Goal: Task Accomplishment & Management: Use online tool/utility

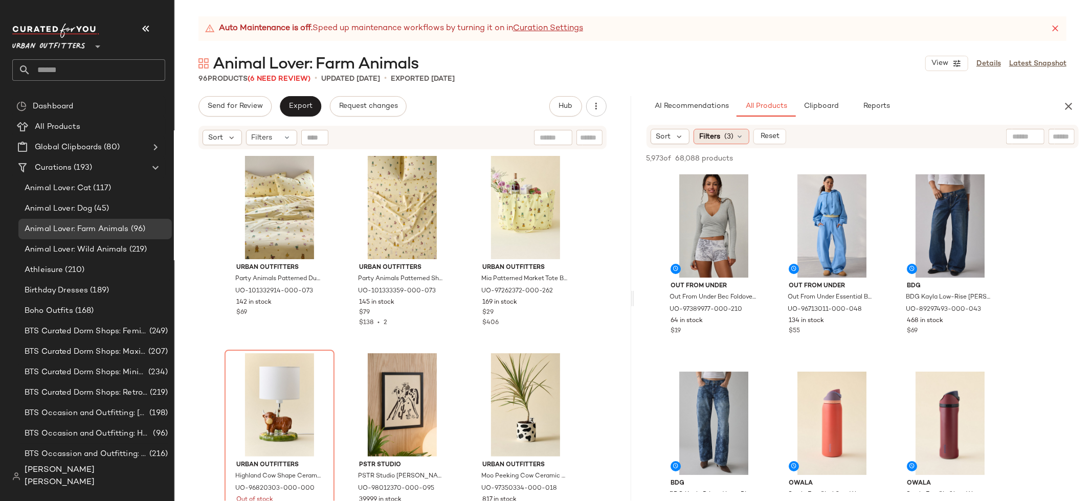
click at [728, 137] on span "(3)" at bounding box center [729, 136] width 9 height 11
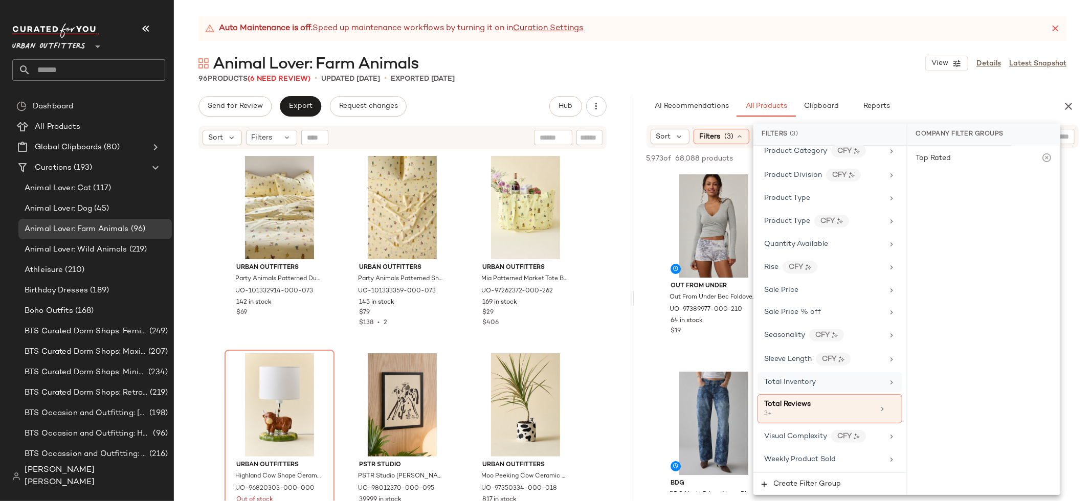
scroll to position [799, 0]
click at [890, 412] on icon at bounding box center [892, 408] width 7 height 7
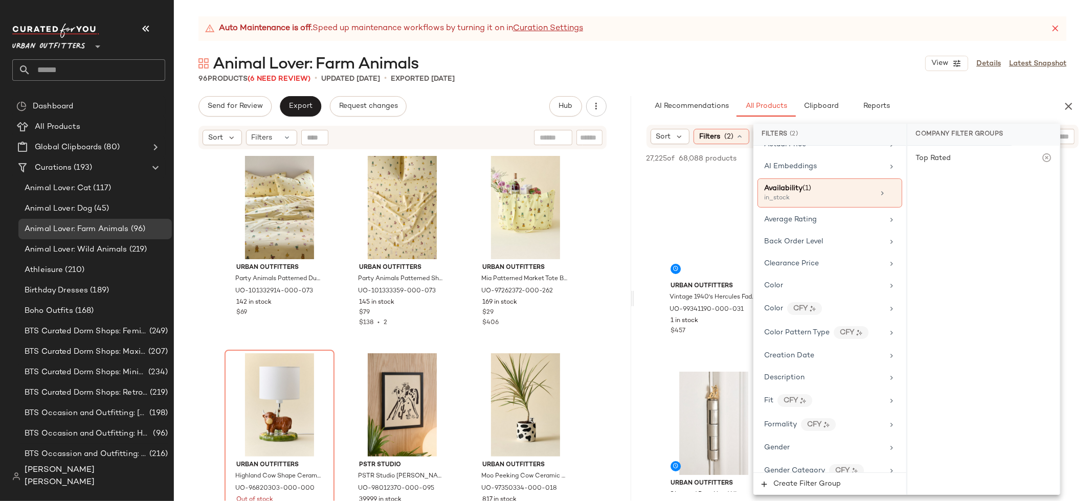
scroll to position [0, 0]
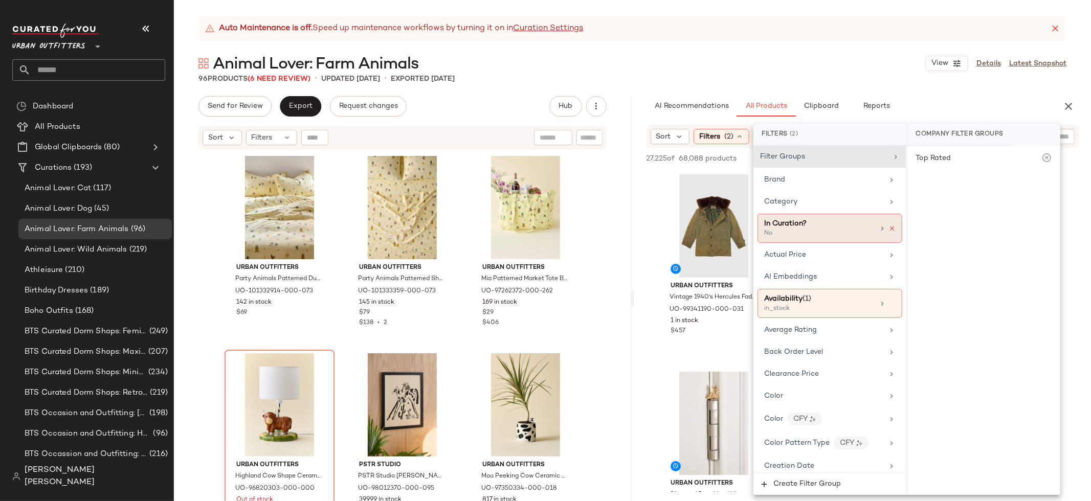
click at [889, 231] on icon at bounding box center [892, 228] width 7 height 7
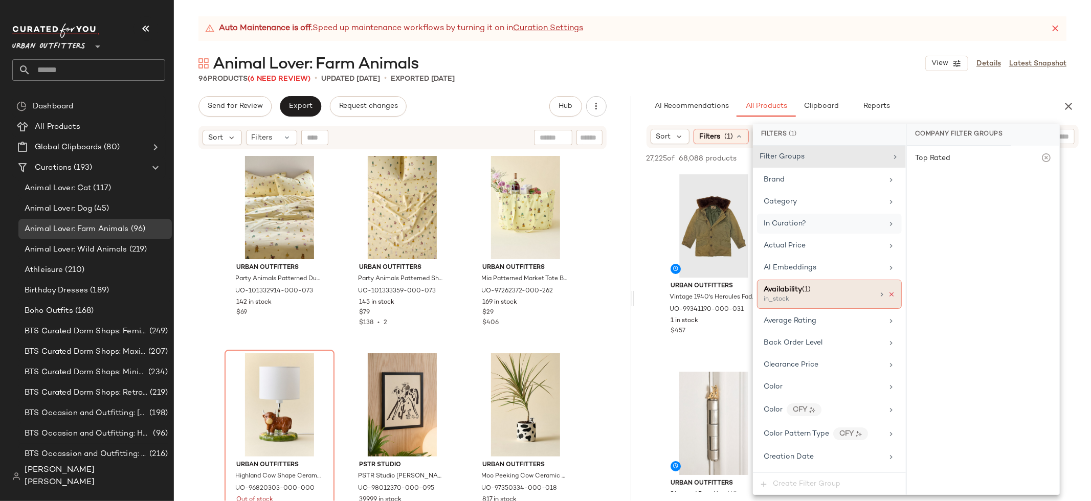
click at [888, 295] on icon at bounding box center [891, 294] width 7 height 7
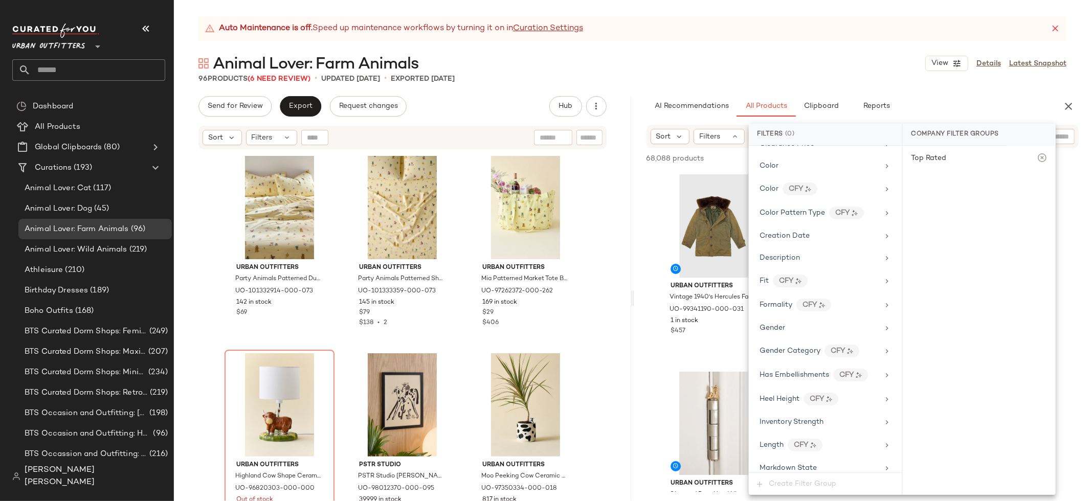
scroll to position [211, 0]
click at [838, 219] on div "CFY" at bounding box center [846, 214] width 35 height 13
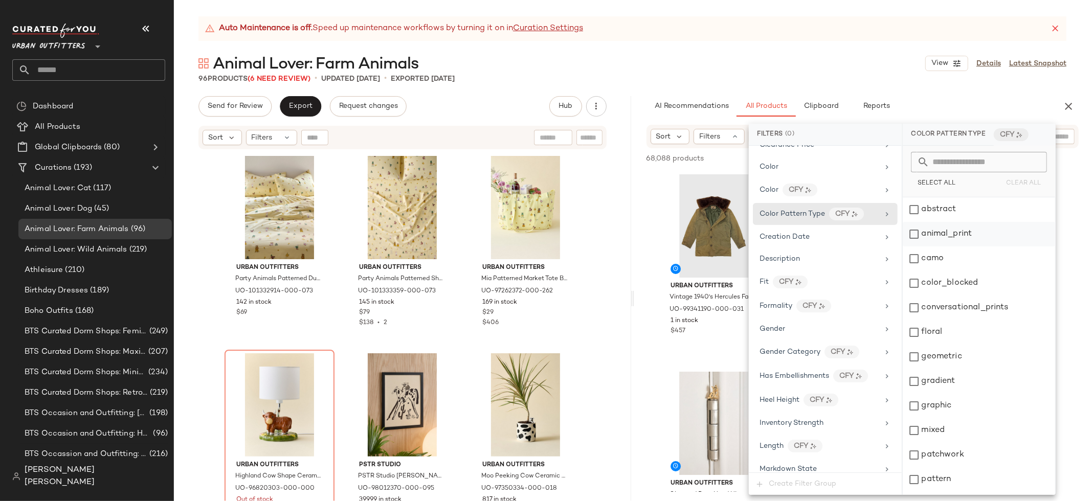
click at [960, 230] on div "animal_print" at bounding box center [979, 234] width 152 height 25
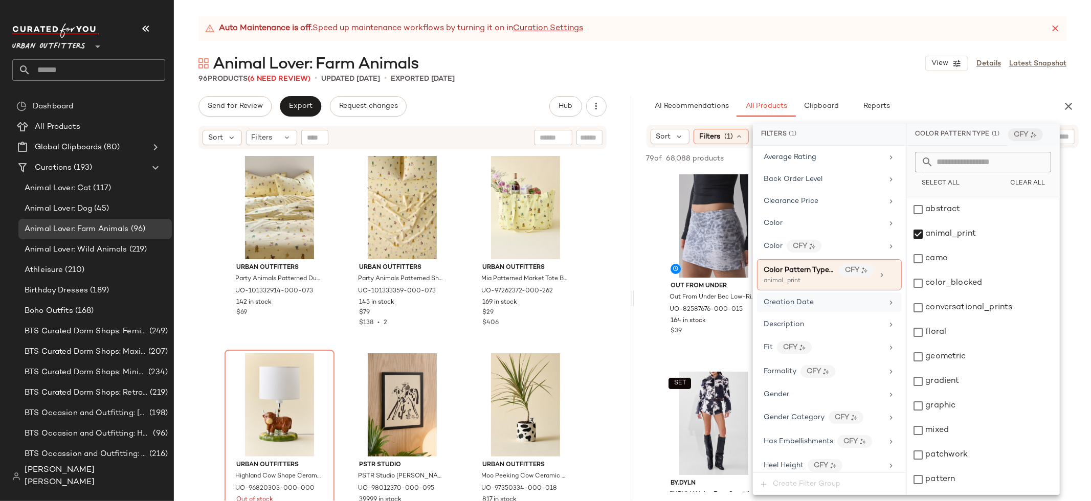
scroll to position [152, 0]
click at [841, 254] on div "Color CFY" at bounding box center [823, 248] width 119 height 13
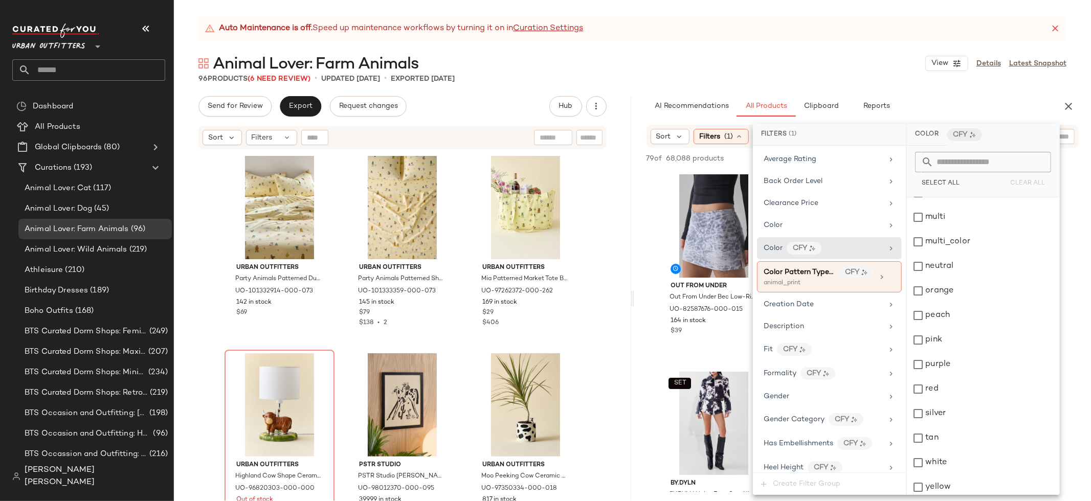
scroll to position [292, 0]
click at [941, 480] on div "yellow" at bounding box center [983, 483] width 152 height 25
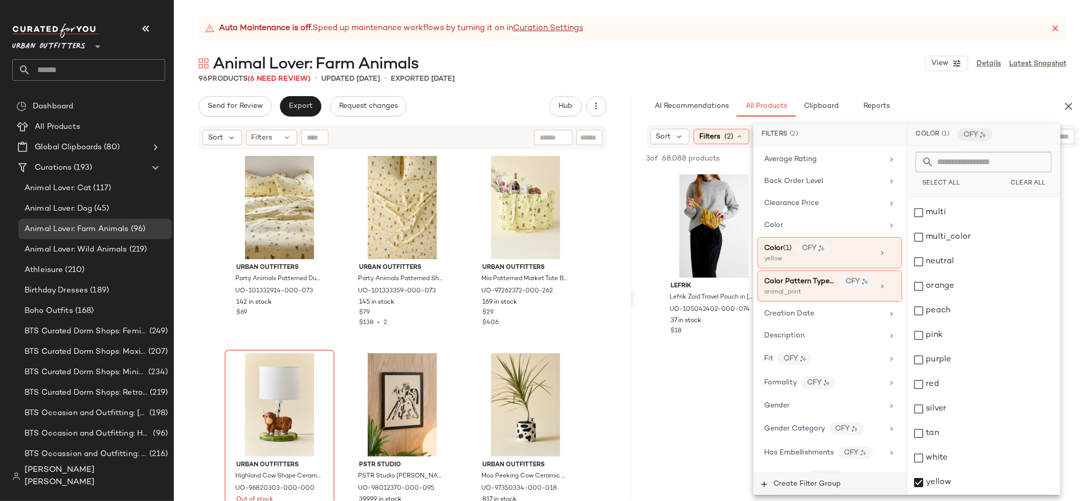
click at [829, 484] on span "Create Filter Group" at bounding box center [807, 484] width 68 height 8
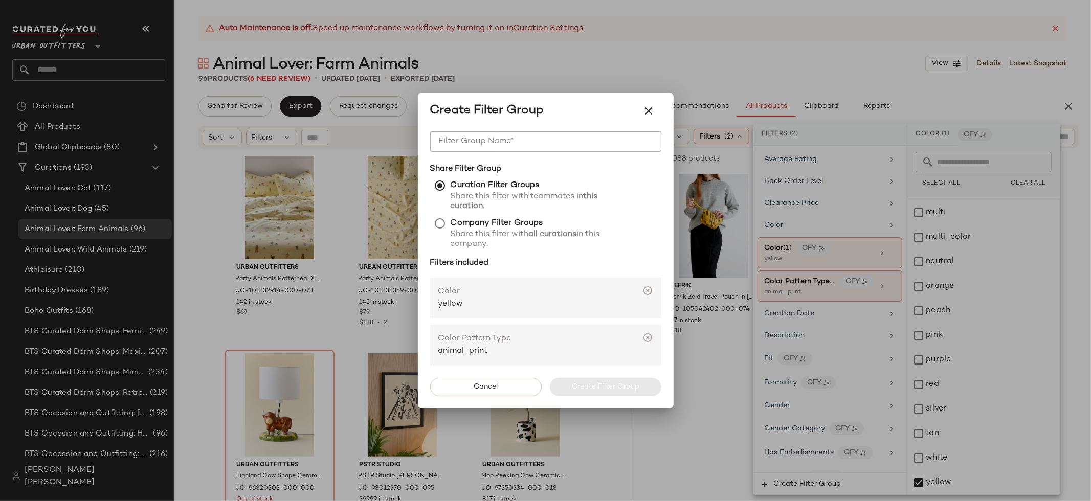
click at [520, 147] on input "Filter Group Name*" at bounding box center [545, 141] width 231 height 20
type input "**********"
click at [587, 381] on button "Create Filter Group" at bounding box center [606, 387] width 112 height 18
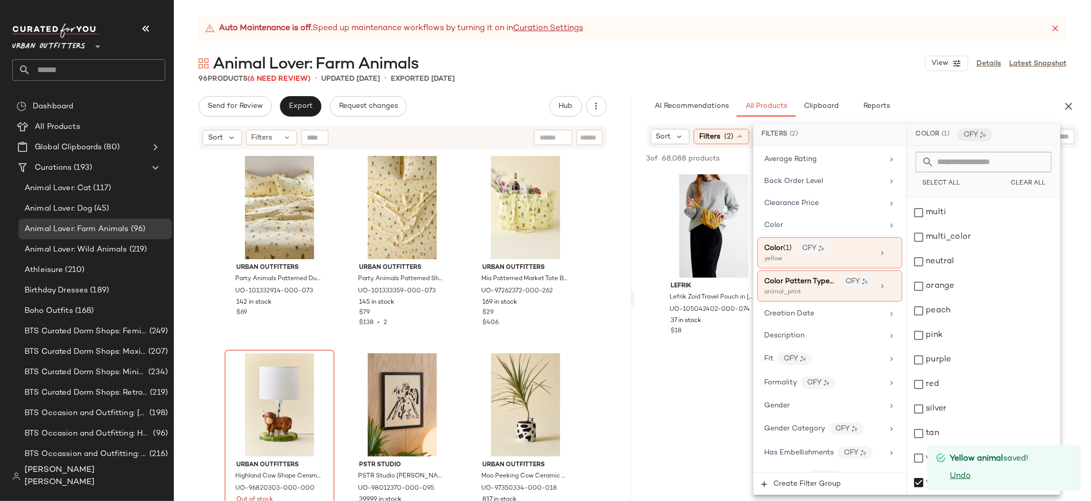
click at [716, 367] on div at bounding box center [862, 459] width 457 height 198
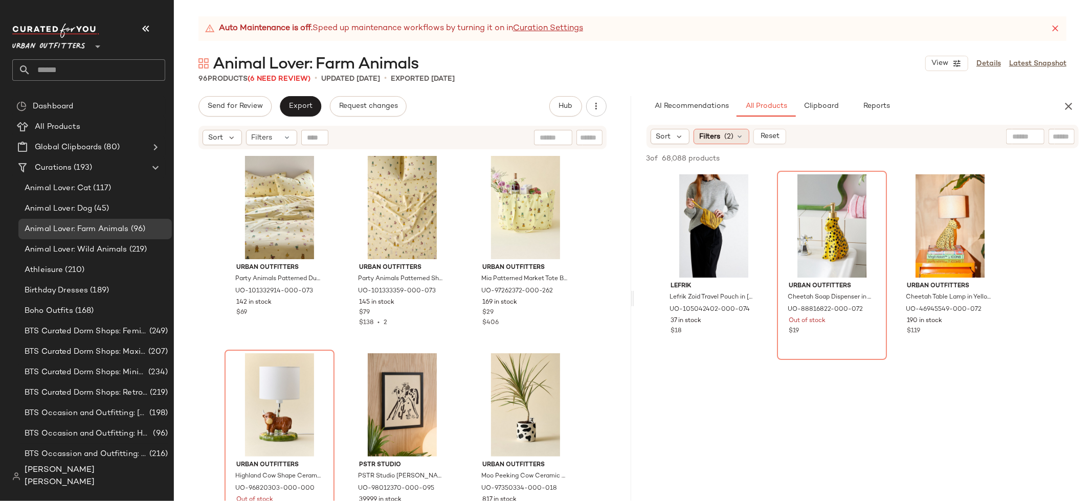
click at [743, 140] on icon at bounding box center [740, 137] width 8 height 8
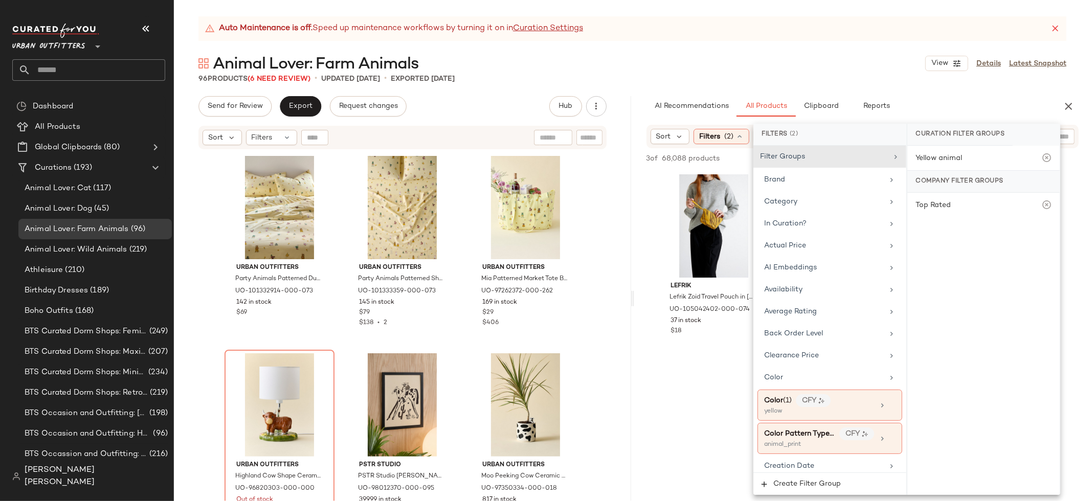
click at [689, 38] on div "Auto Maintenance is off. Speed up maintenance workflows by turning it on in Cur…" at bounding box center [633, 28] width 868 height 25
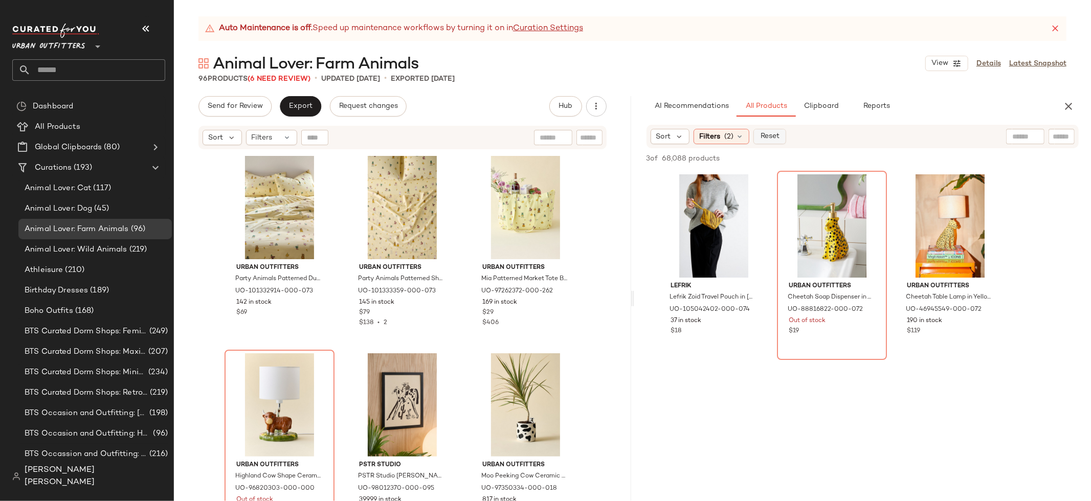
click at [782, 135] on button "Reset" at bounding box center [770, 136] width 33 height 15
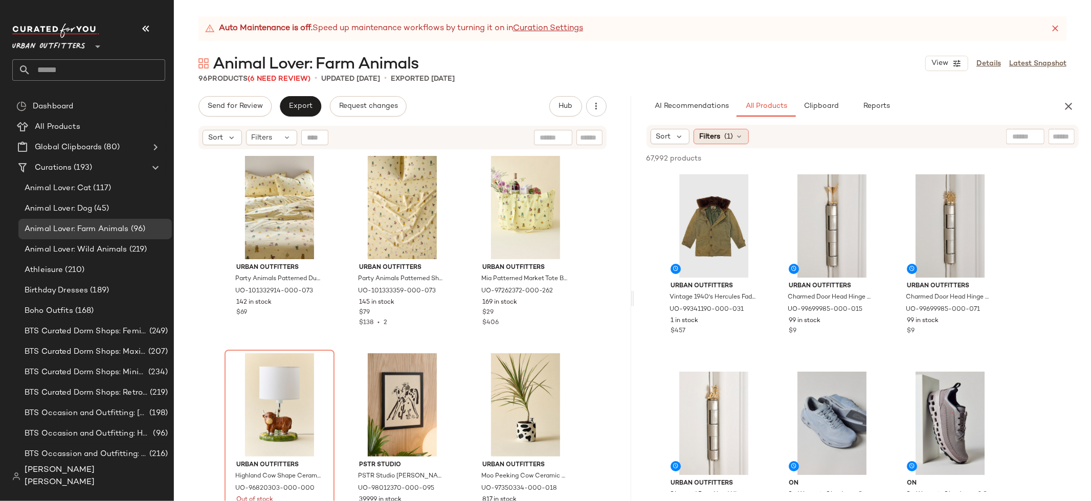
click at [748, 137] on div "Filters (1)" at bounding box center [721, 136] width 55 height 15
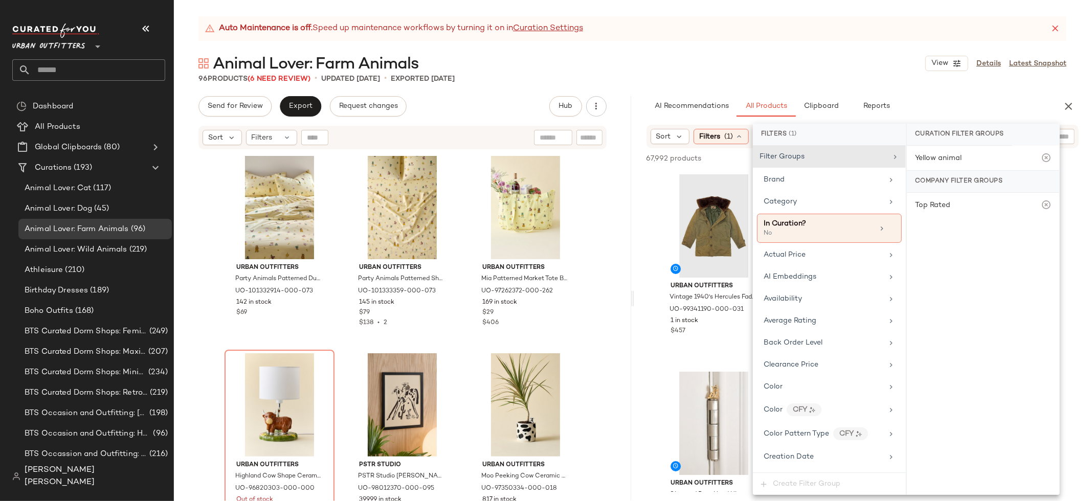
click at [699, 24] on div "Auto Maintenance is off. Speed up maintenance workflows by turning it on in Cur…" at bounding box center [633, 28] width 868 height 25
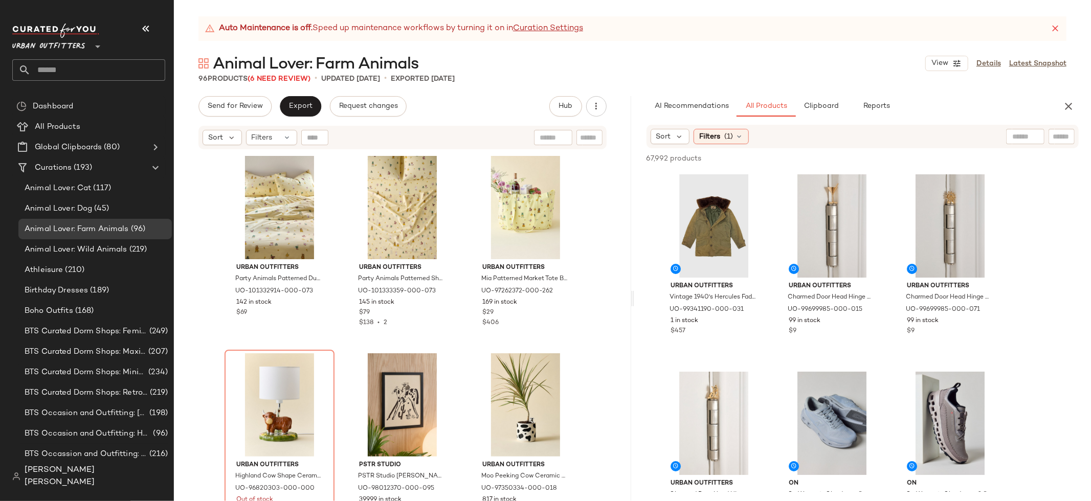
click at [916, 144] on div "Sort Filters (1)" at bounding box center [797, 136] width 292 height 15
click at [1023, 139] on input "text" at bounding box center [1026, 136] width 26 height 11
click at [874, 157] on div "67,992 products • 0 selected Add to Top Add to Bottom Deselect All" at bounding box center [862, 159] width 457 height 23
click at [748, 140] on div "Filters (1)" at bounding box center [721, 136] width 55 height 15
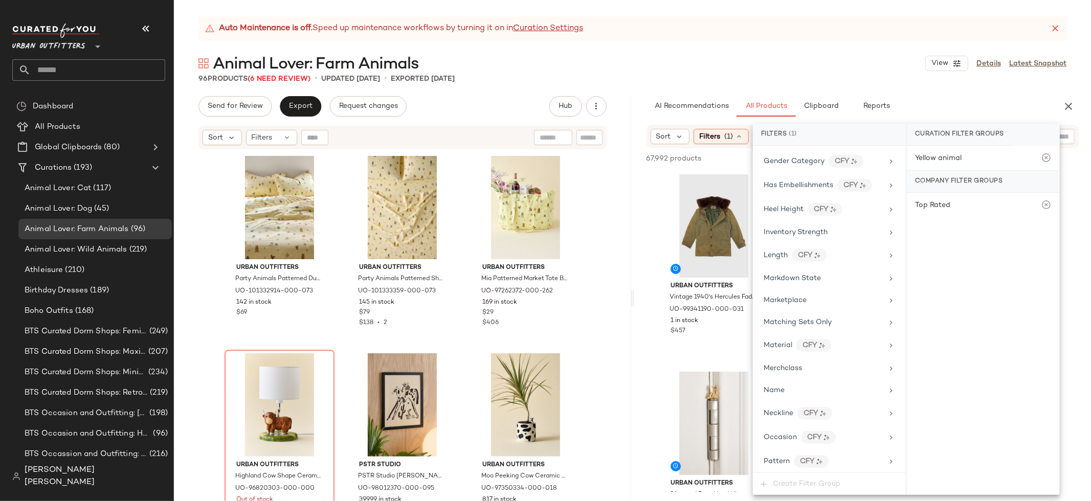
scroll to position [413, 0]
click at [814, 300] on div "Marketplace" at bounding box center [823, 298] width 119 height 11
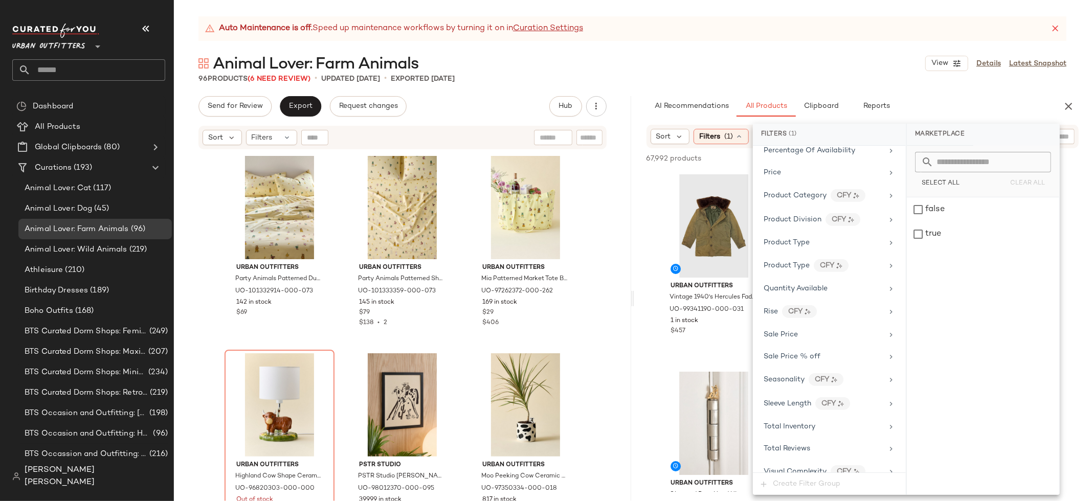
scroll to position [805, 0]
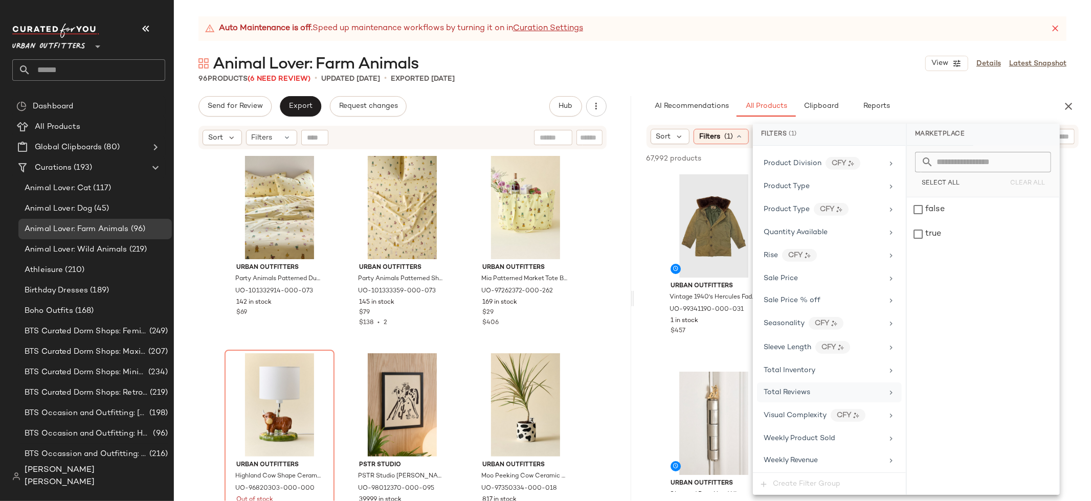
click at [810, 393] on div "Total Reviews" at bounding box center [823, 392] width 119 height 11
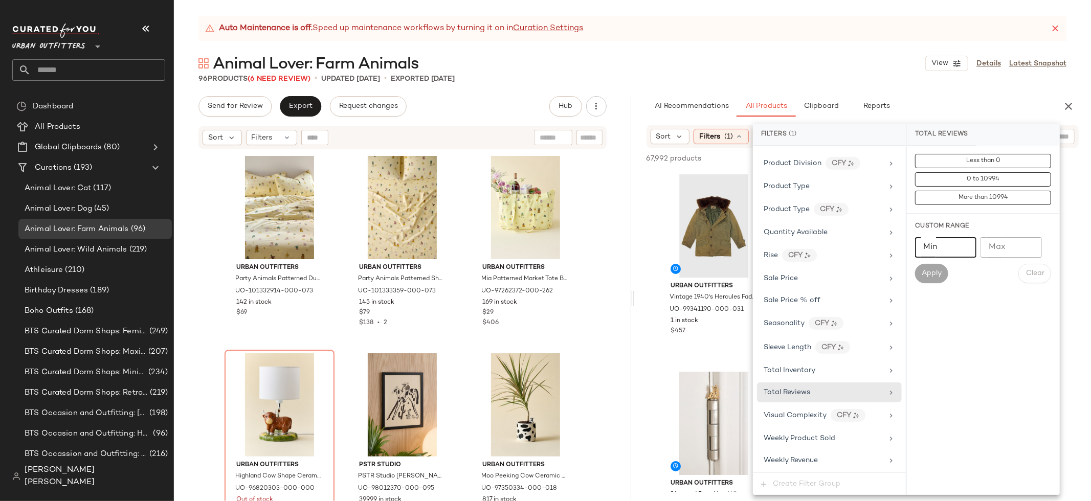
click at [942, 252] on input "Min" at bounding box center [945, 247] width 61 height 20
type input "*"
click at [941, 281] on button "Apply" at bounding box center [931, 273] width 33 height 19
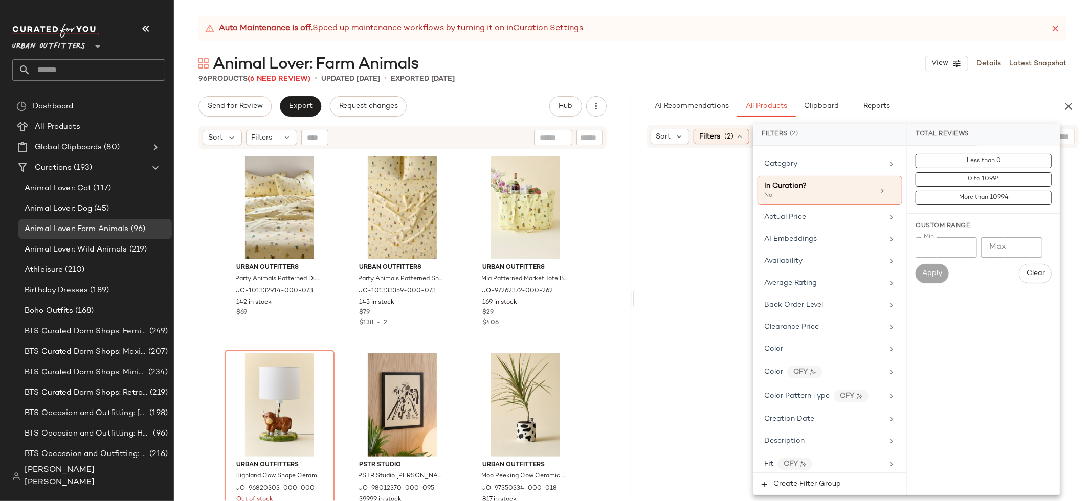
scroll to position [29, 0]
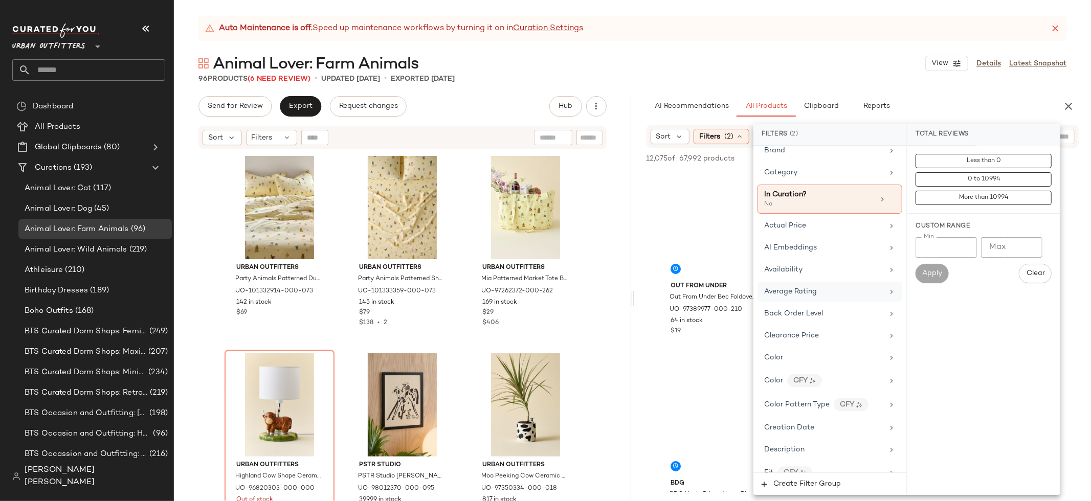
click at [869, 300] on div "Average Rating" at bounding box center [830, 292] width 145 height 20
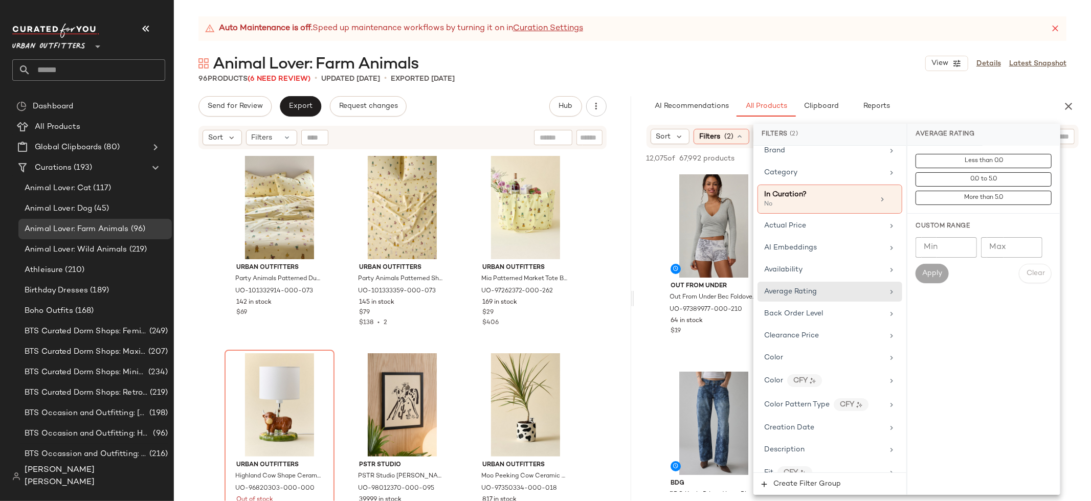
click at [946, 250] on input "Min" at bounding box center [946, 247] width 61 height 20
type input "***"
click at [934, 276] on span "Apply" at bounding box center [932, 274] width 20 height 8
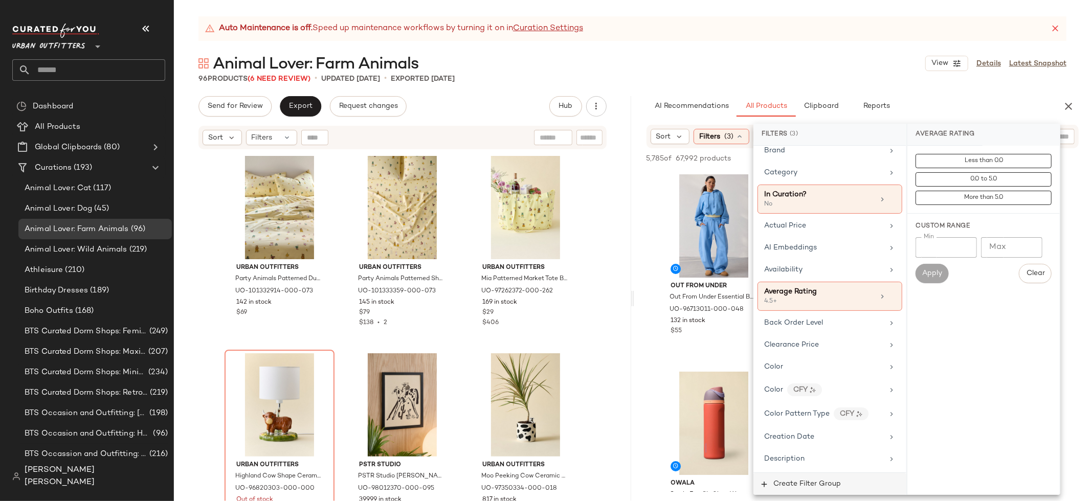
click at [807, 484] on span "Create Filter Group" at bounding box center [807, 484] width 68 height 8
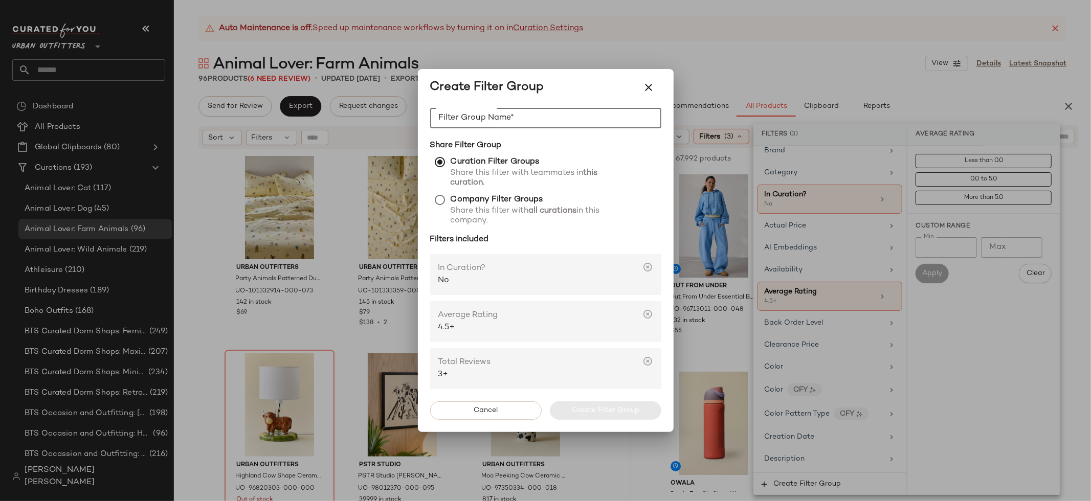
click at [463, 118] on input "Filter Group Name*" at bounding box center [545, 118] width 231 height 20
click at [455, 196] on strong "Company Filter Groups" at bounding box center [497, 199] width 93 height 9
click at [462, 127] on div "Filter Group Name* Filter Group Name* Filter Group Name is required" at bounding box center [545, 124] width 231 height 32
click at [462, 127] on input "Filter Group Name*" at bounding box center [545, 118] width 231 height 20
type input "**********"
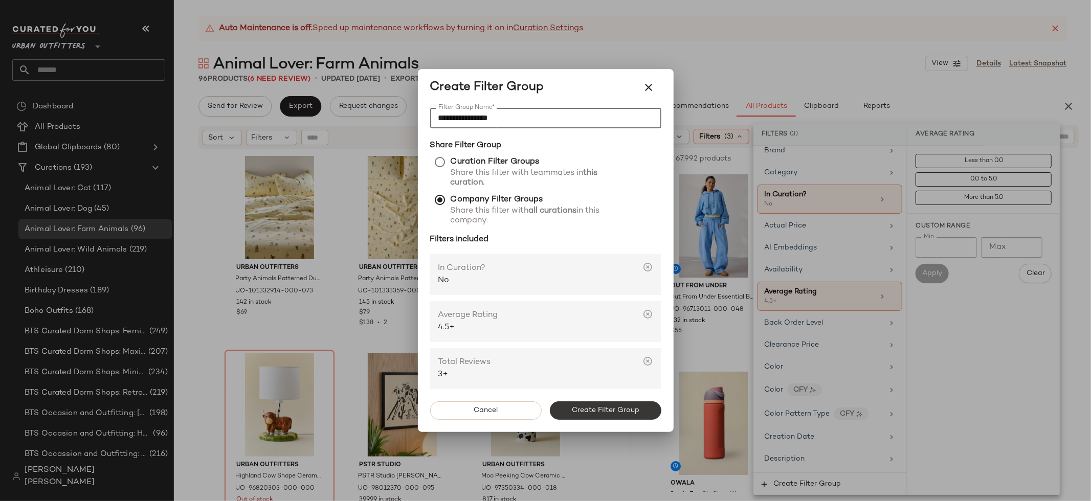
click at [564, 409] on button "Create Filter Group" at bounding box center [606, 411] width 112 height 18
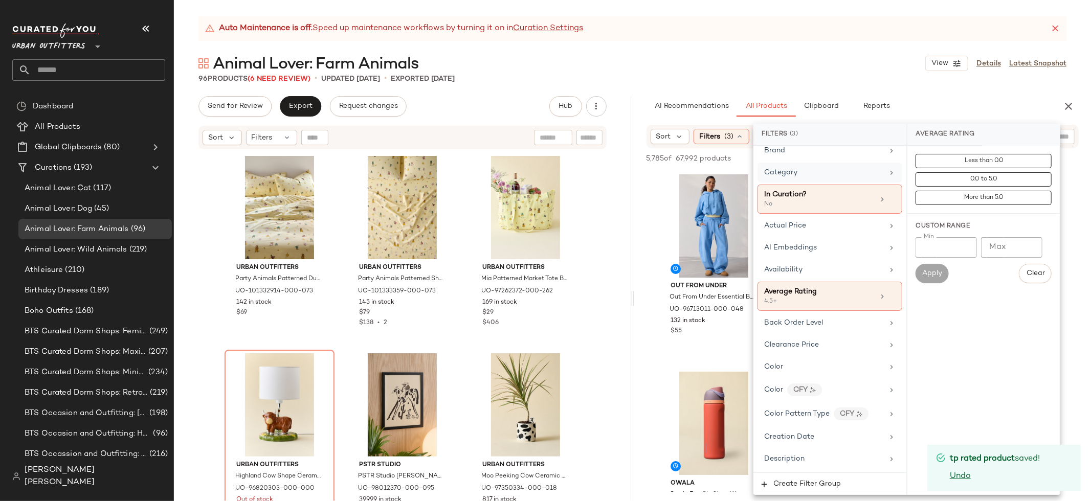
scroll to position [0, 0]
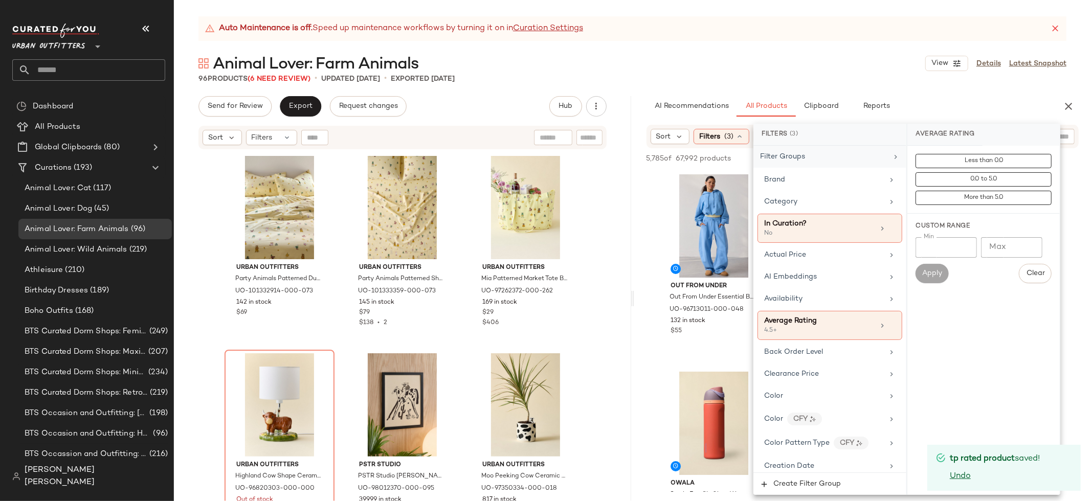
click at [803, 158] on span "Filter Groups" at bounding box center [782, 157] width 45 height 8
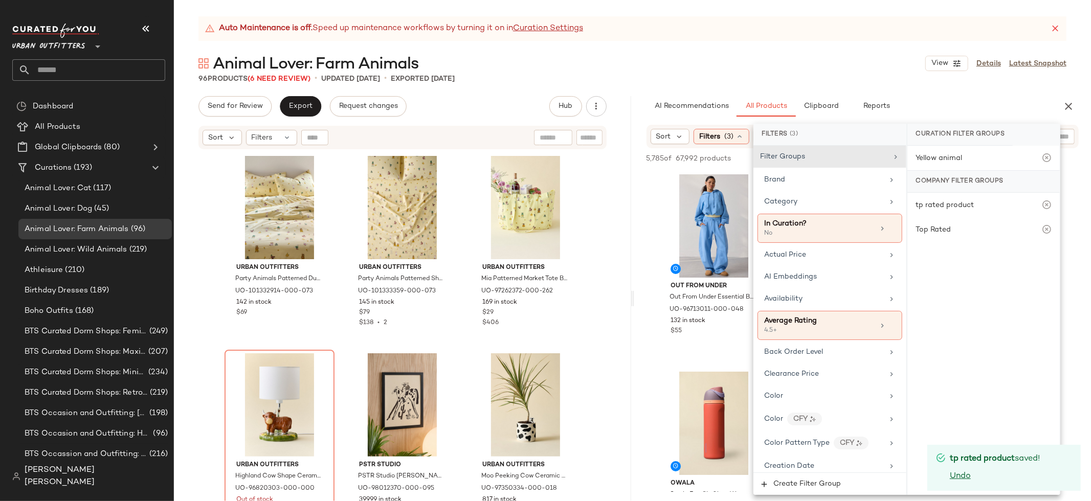
click at [935, 78] on div "96 Products (6 Need Review) • updated [DATE] • Exported [DATE]" at bounding box center [632, 79] width 917 height 10
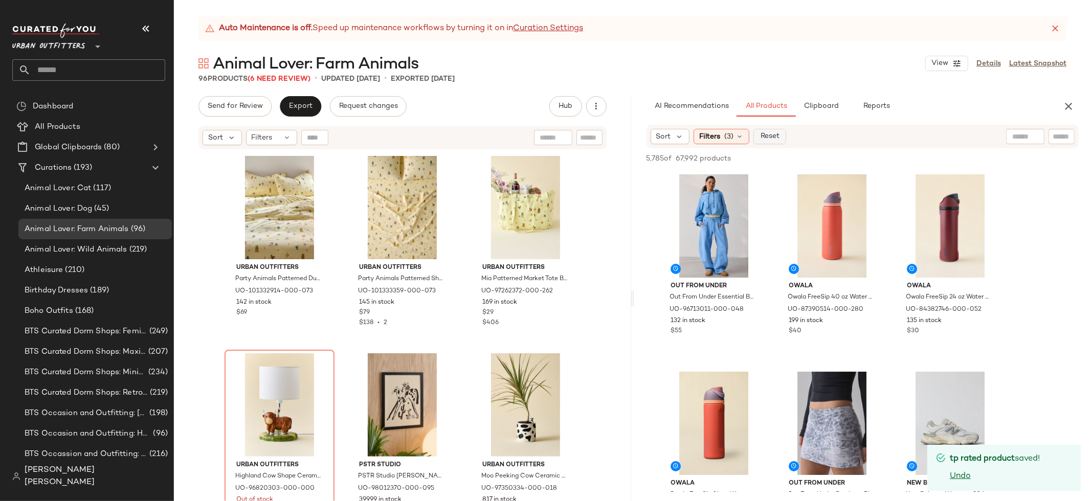
click at [784, 137] on button "Reset" at bounding box center [770, 136] width 33 height 15
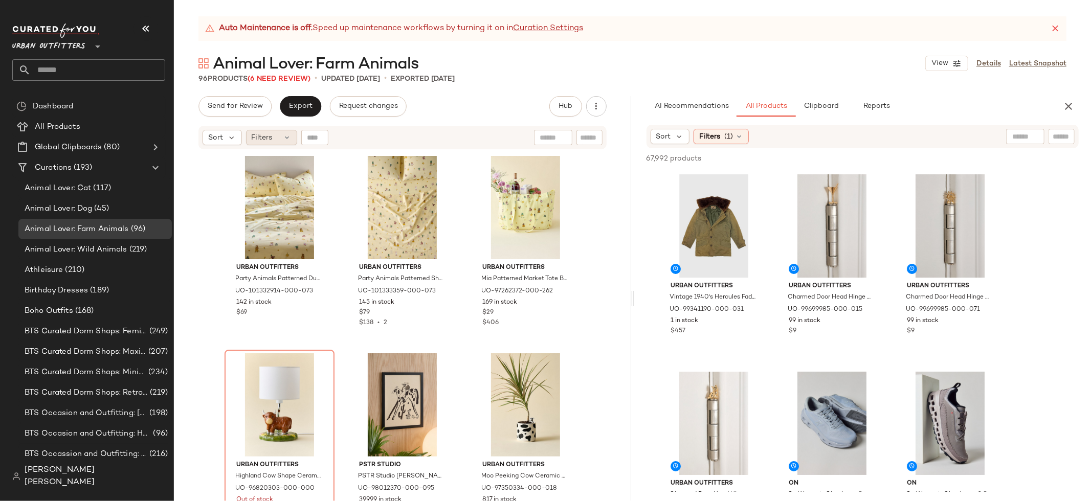
click at [288, 139] on icon at bounding box center [287, 138] width 8 height 8
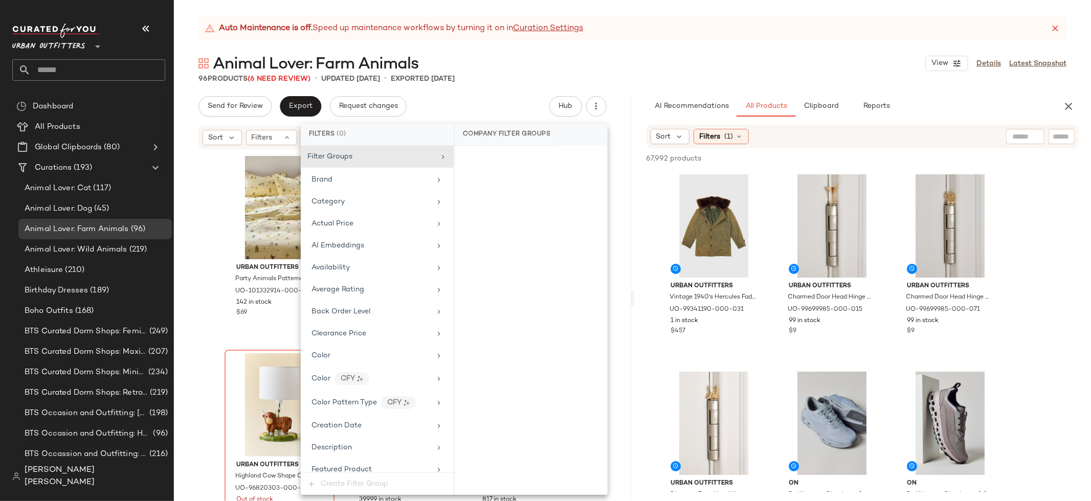
click at [468, 113] on div "Send for Review Export Request changes Hub Send for Review External Review Inte…" at bounding box center [403, 106] width 408 height 20
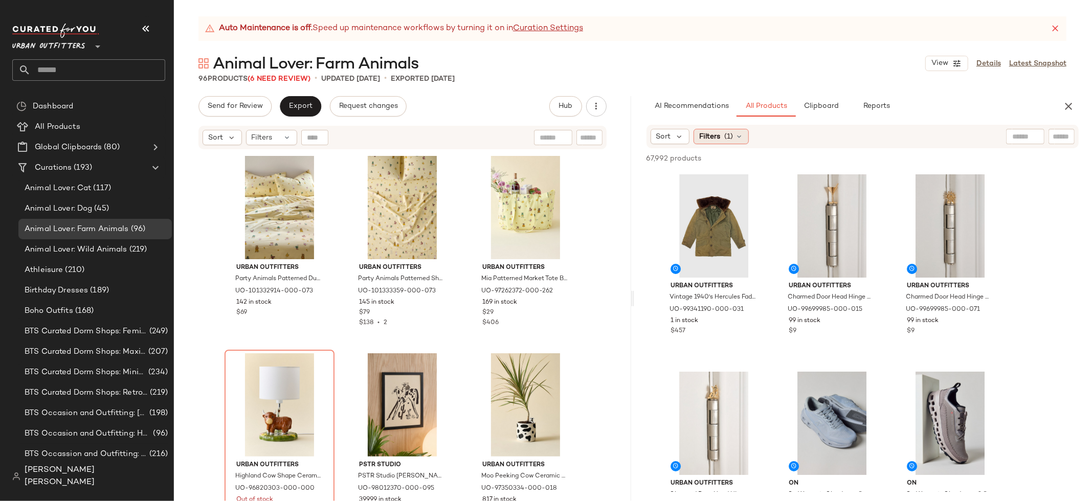
click at [717, 133] on span "Filters" at bounding box center [709, 136] width 21 height 11
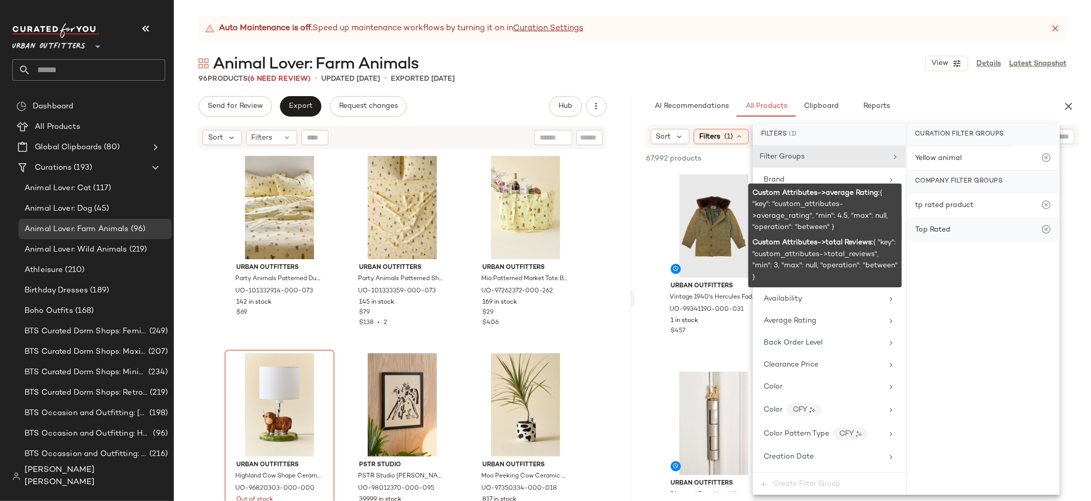
click at [948, 230] on div "Top Rated" at bounding box center [932, 230] width 35 height 11
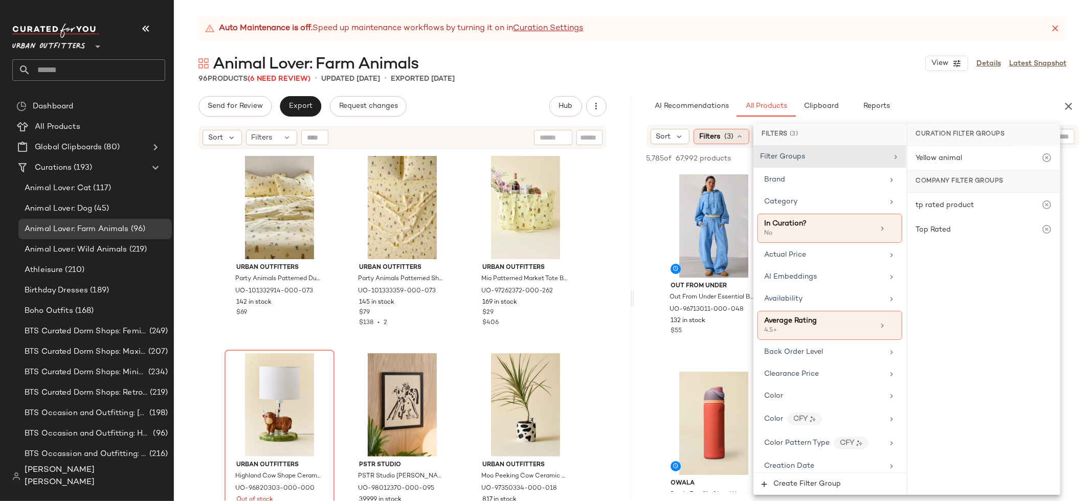
click at [731, 137] on span "(3)" at bounding box center [729, 136] width 9 height 11
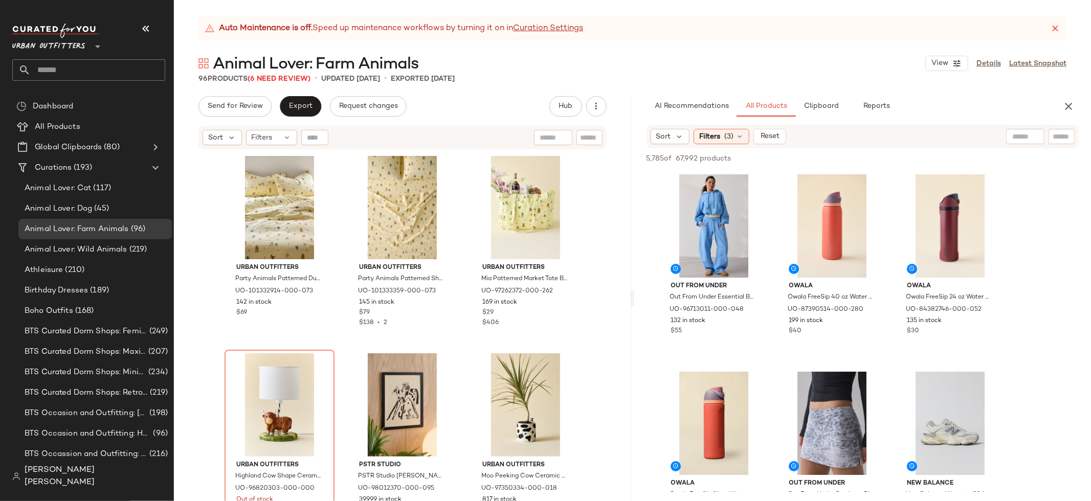
click at [731, 137] on span "(3)" at bounding box center [729, 136] width 9 height 11
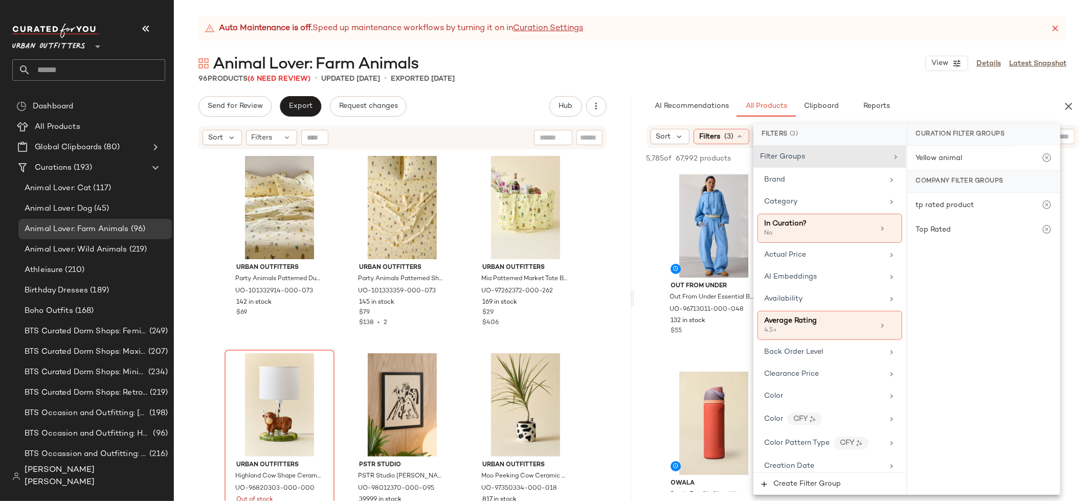
click at [742, 73] on div "Animal Lover: Farm Animals View Details Latest Snapshot" at bounding box center [632, 63] width 917 height 20
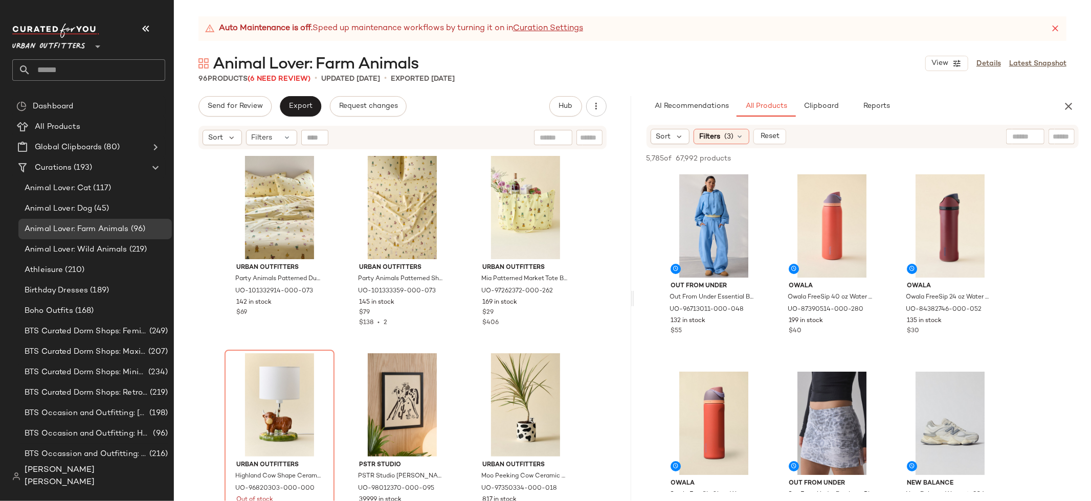
click at [563, 57] on div "Animal Lover: Farm Animals View Details Latest Snapshot" at bounding box center [632, 63] width 917 height 20
click at [551, 58] on div "Animal Lover: Farm Animals View Details Latest Snapshot" at bounding box center [632, 63] width 917 height 20
click at [273, 141] on div "Filters" at bounding box center [271, 137] width 51 height 15
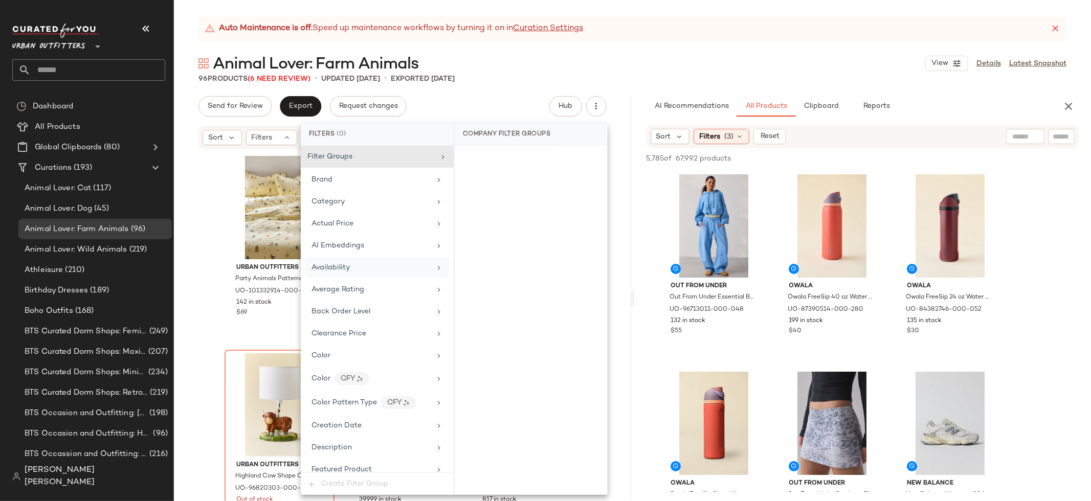
click at [377, 261] on div "Availability" at bounding box center [377, 268] width 145 height 20
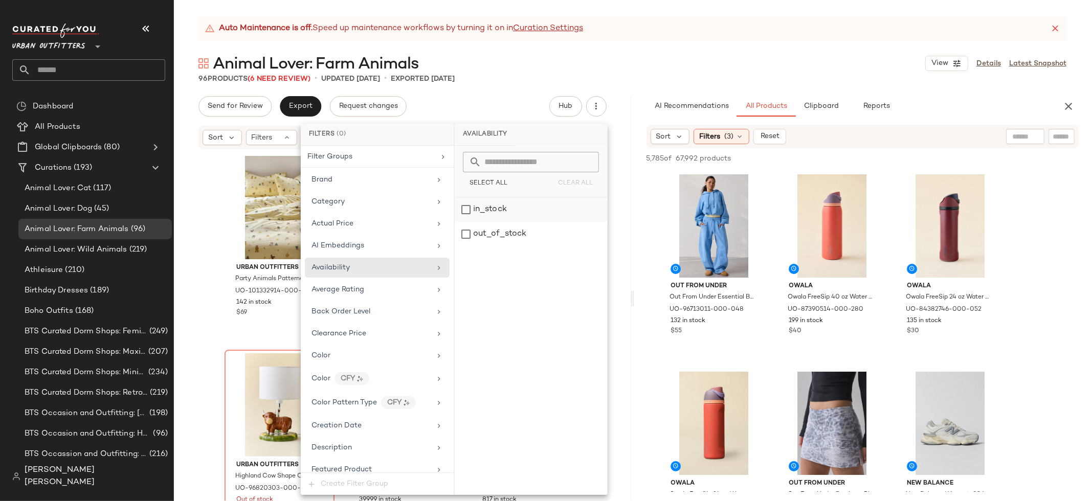
click at [522, 217] on div "in_stock" at bounding box center [531, 210] width 152 height 25
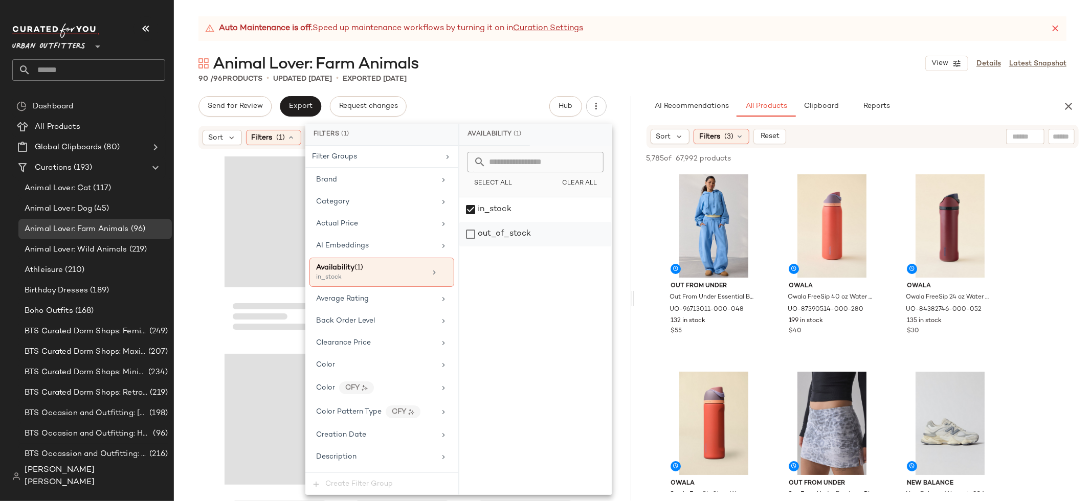
click at [511, 230] on div "out_of_stock" at bounding box center [535, 234] width 152 height 25
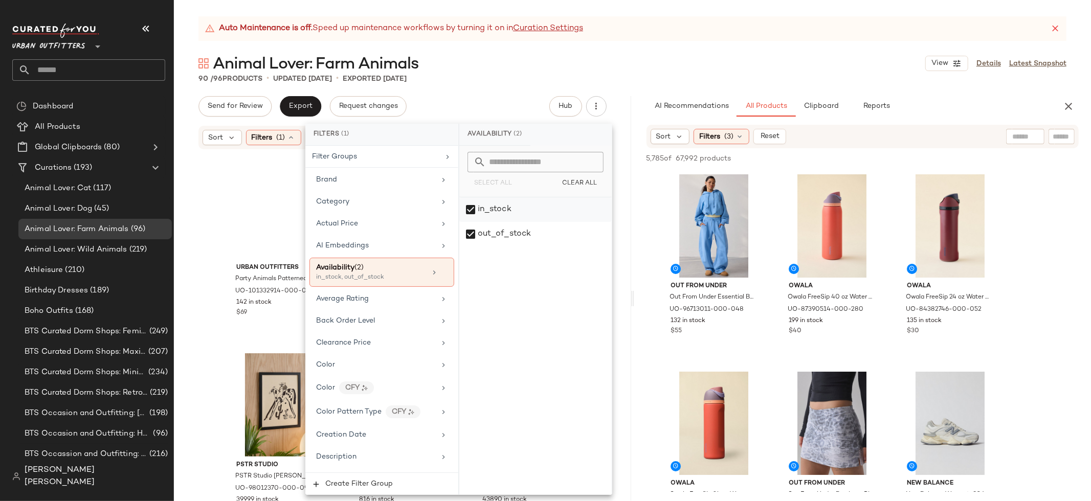
click at [508, 204] on div "in_stock" at bounding box center [535, 210] width 152 height 25
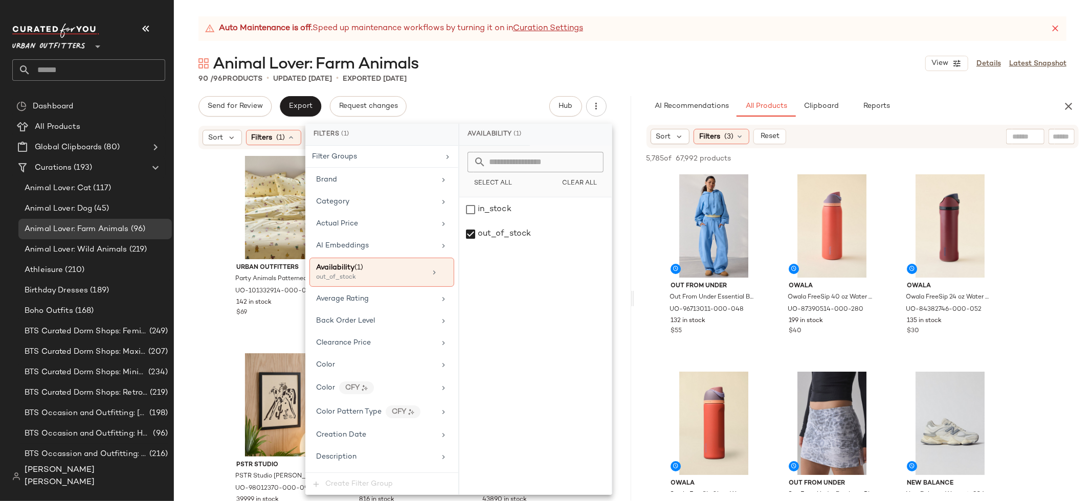
click at [469, 88] on div "Auto Maintenance is off. Speed up maintenance workflows by turning it on in Cur…" at bounding box center [632, 258] width 917 height 485
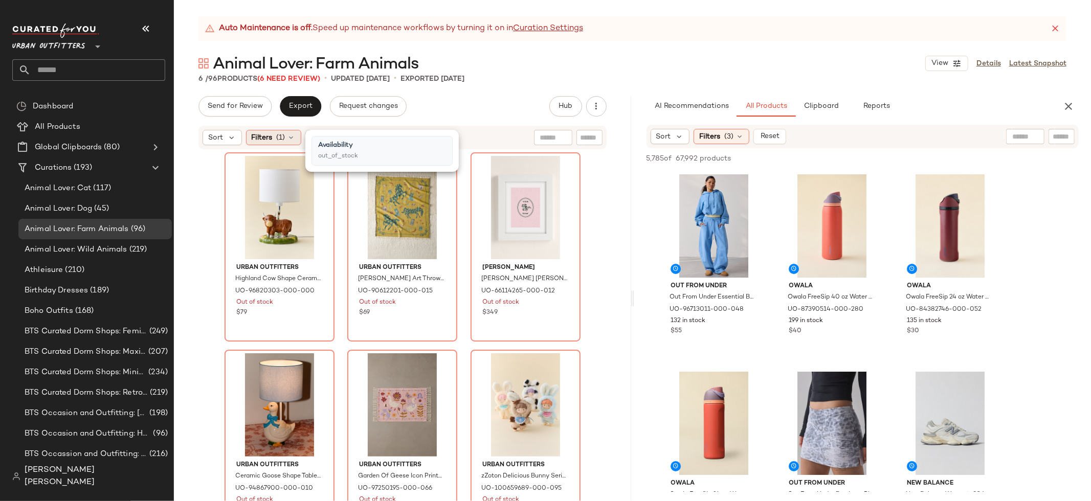
click at [289, 137] on icon at bounding box center [292, 138] width 8 height 8
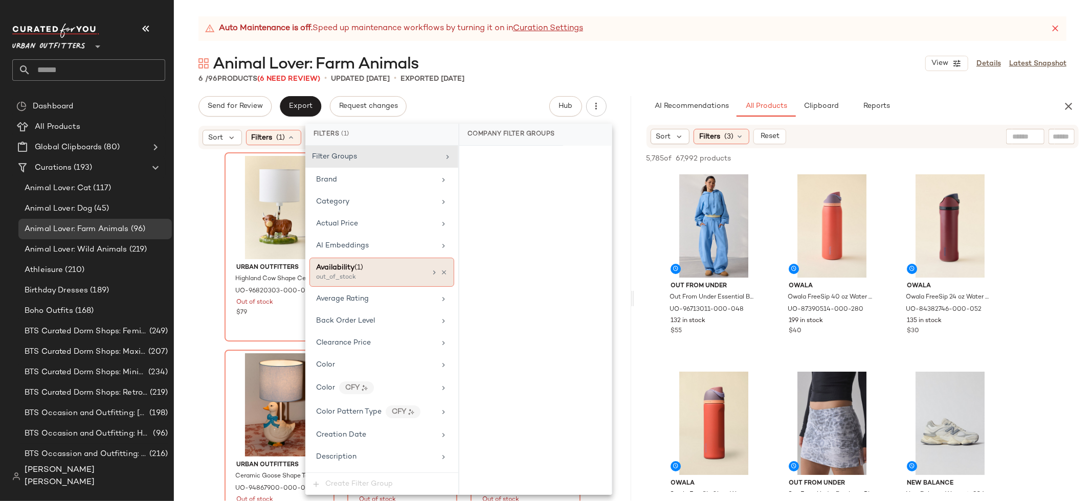
click at [399, 272] on div "Availability (1)" at bounding box center [371, 267] width 110 height 11
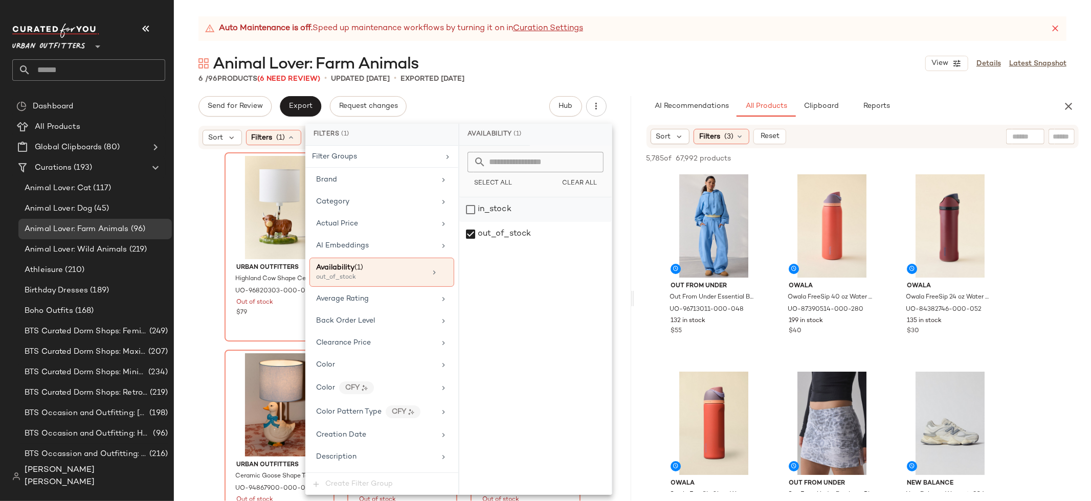
click at [505, 207] on div "in_stock" at bounding box center [535, 210] width 152 height 25
click at [498, 228] on div "out_of_stock" at bounding box center [535, 234] width 152 height 25
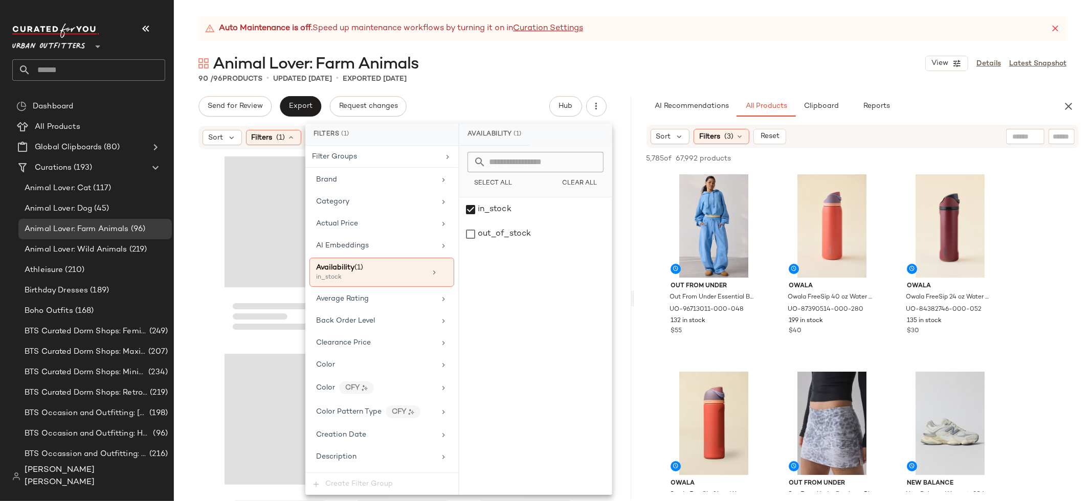
click at [202, 211] on div at bounding box center [402, 338] width 457 height 377
